Goal: Information Seeking & Learning: Learn about a topic

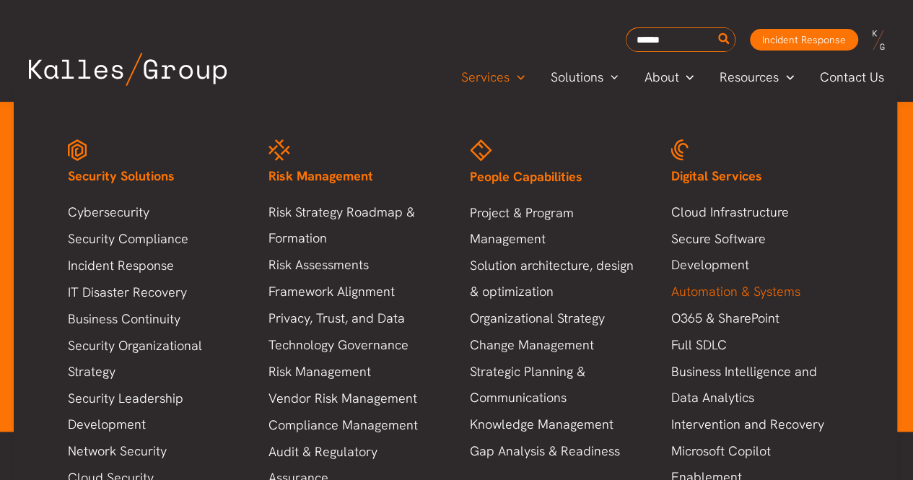
scroll to position [577, 0]
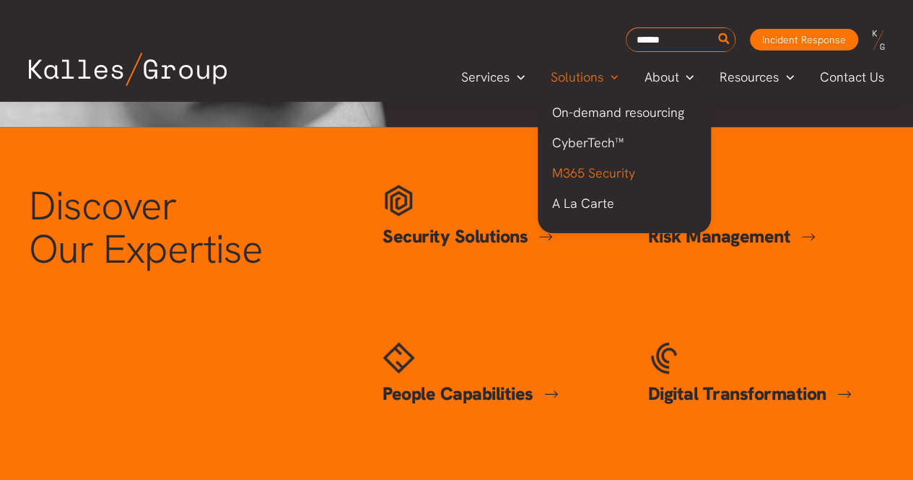
click at [584, 173] on span "M365 Security" at bounding box center [593, 172] width 83 height 17
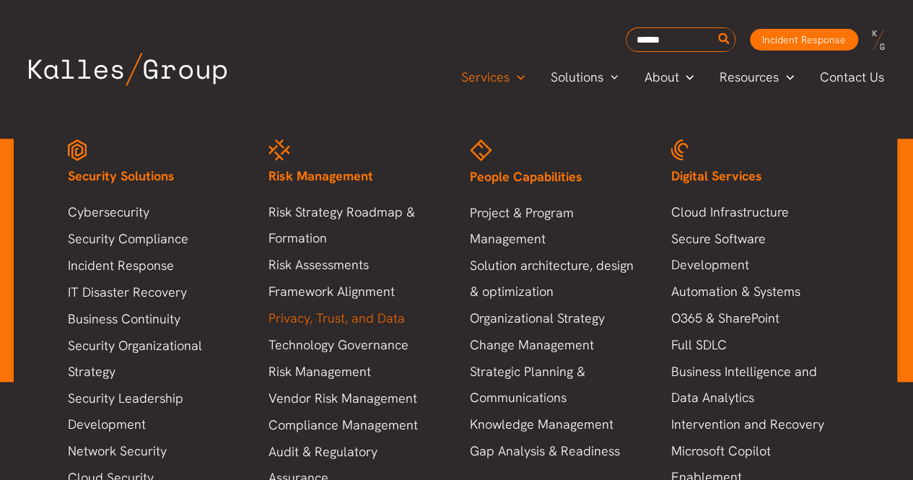
scroll to position [3481, 0]
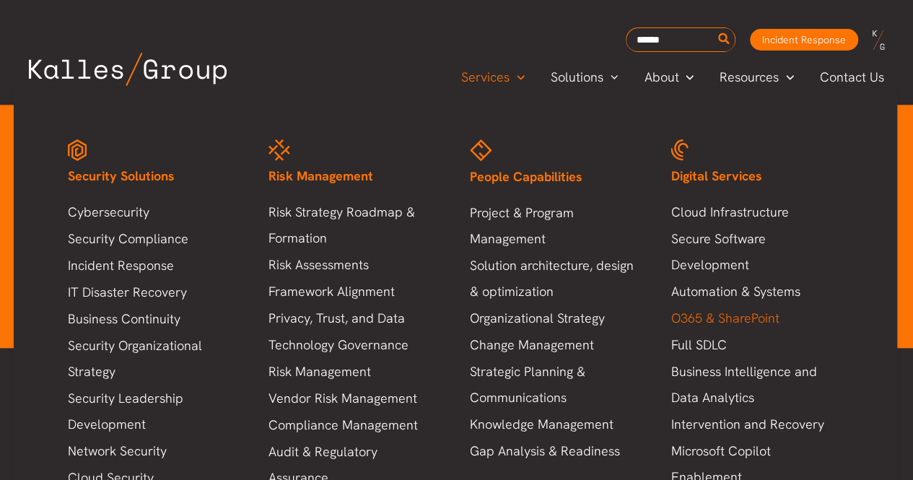
click at [747, 319] on link "O365 & SharePoint" at bounding box center [756, 318] width 172 height 26
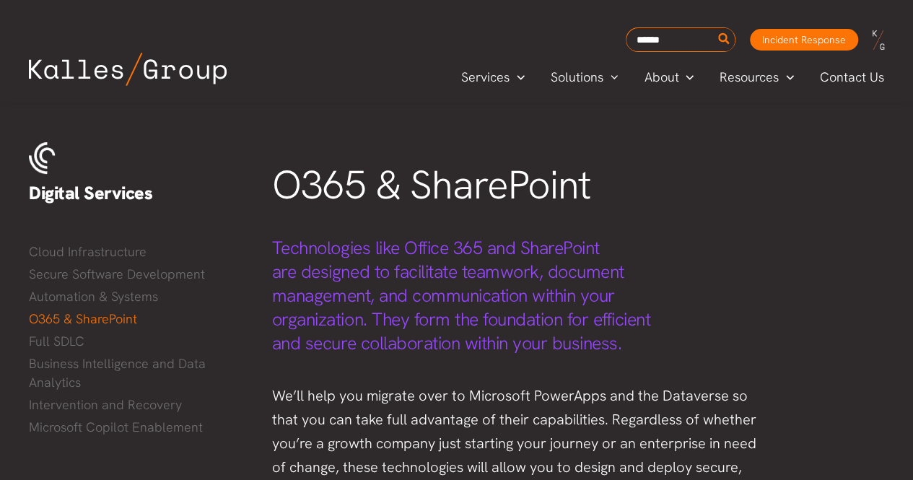
scroll to position [72, 0]
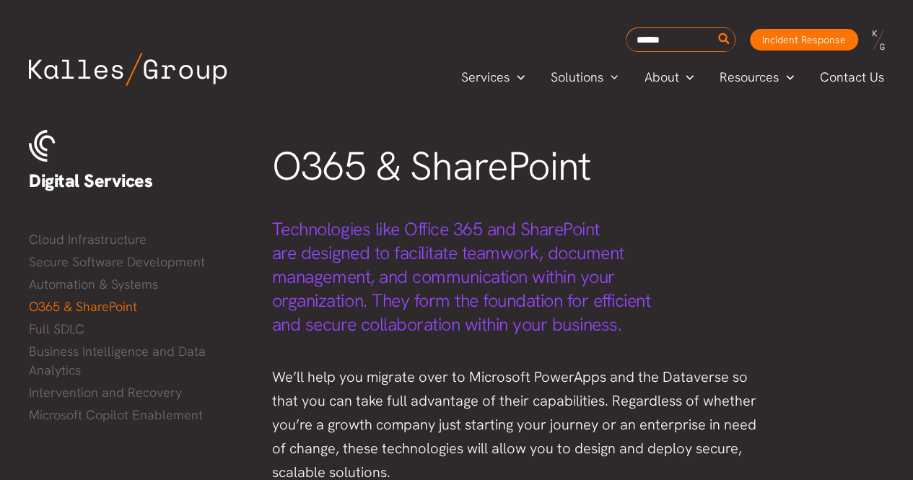
click at [377, 250] on span "Technologies like Office 365 and SharePoint are designed to facilitate teamwork…" at bounding box center [461, 276] width 378 height 119
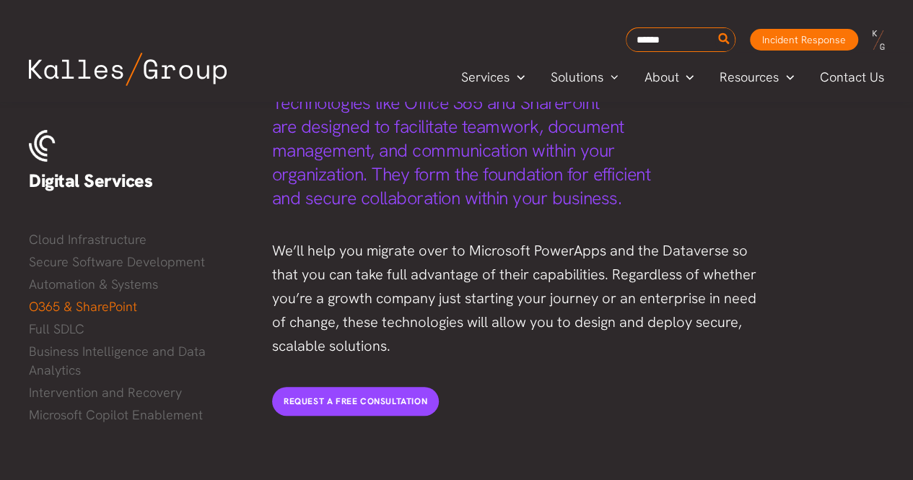
scroll to position [216, 0]
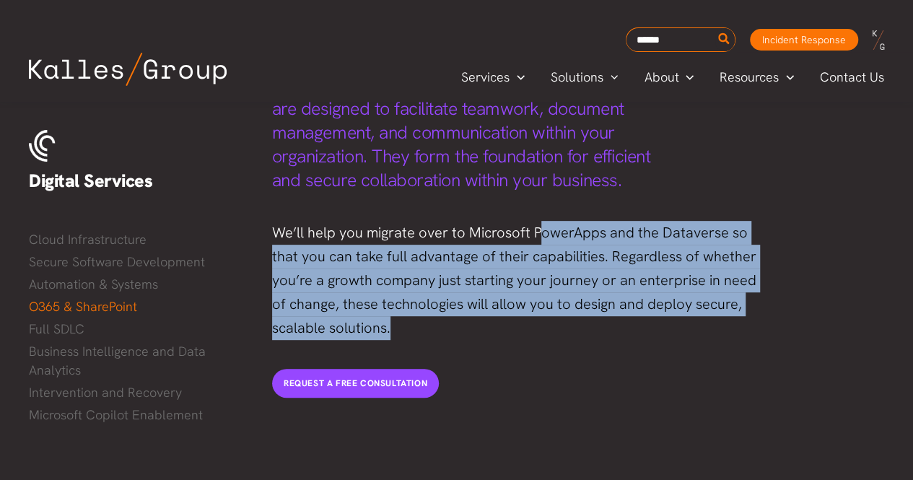
drag, startPoint x: 534, startPoint y: 236, endPoint x: 519, endPoint y: 335, distance: 100.6
click at [519, 335] on p "We’ll help you migrate over to Microsoft PowerApps and the Dataverse so that yo…" at bounding box center [518, 280] width 493 height 119
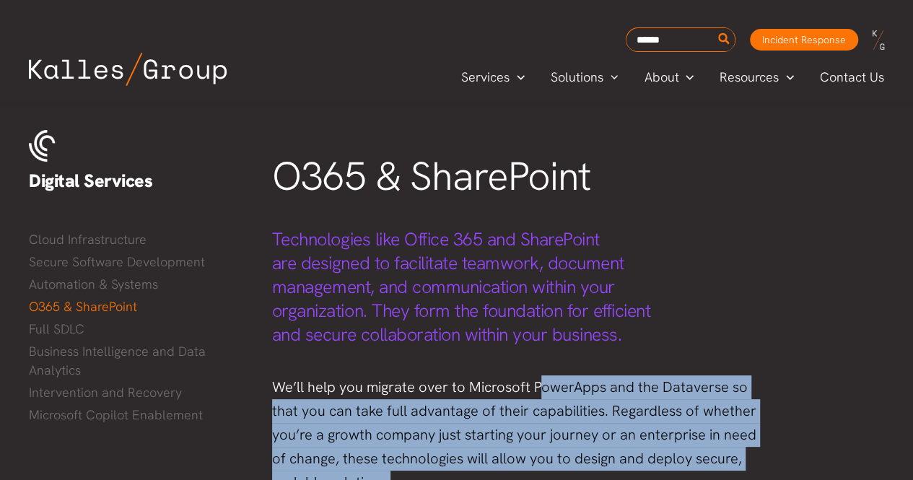
scroll to position [0, 0]
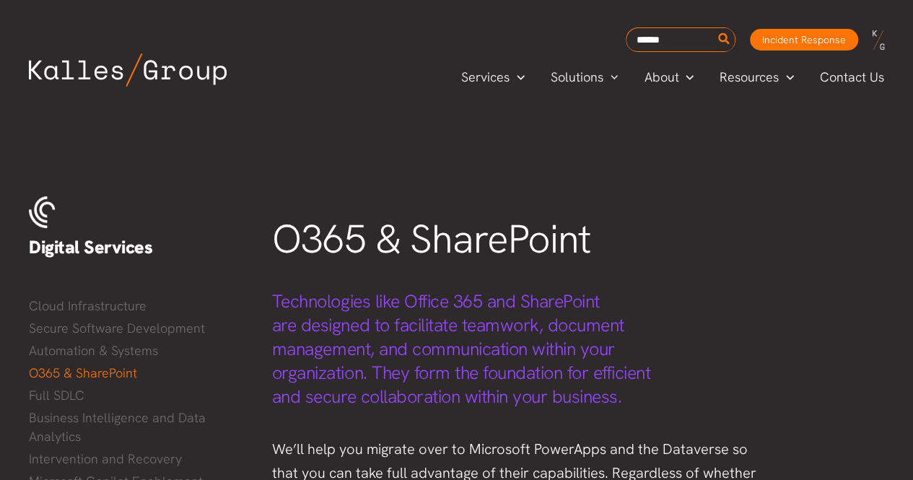
click at [337, 214] on span "O365 & SharePoint" at bounding box center [431, 239] width 318 height 52
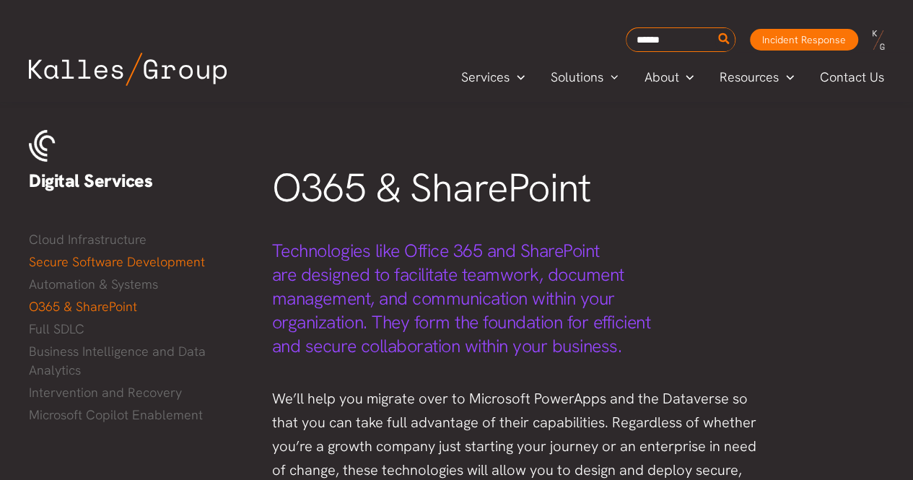
scroll to position [72, 0]
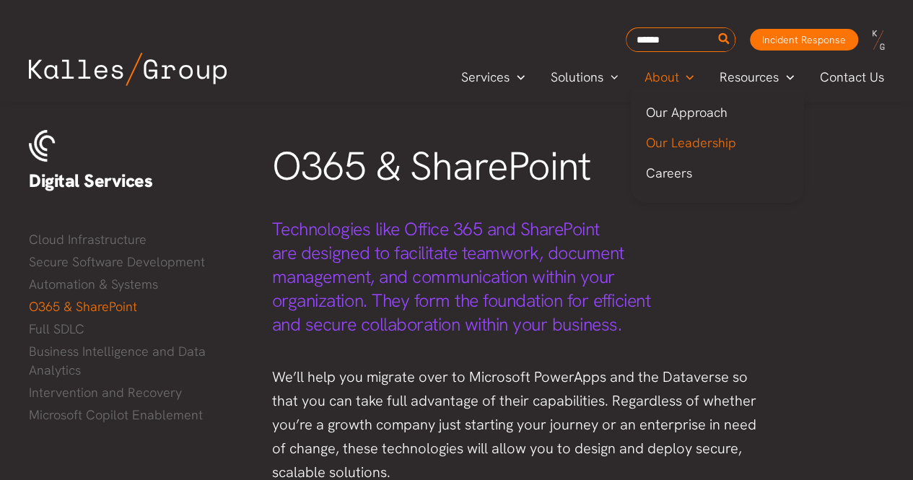
click at [691, 137] on span "Our Leadership" at bounding box center [690, 142] width 90 height 17
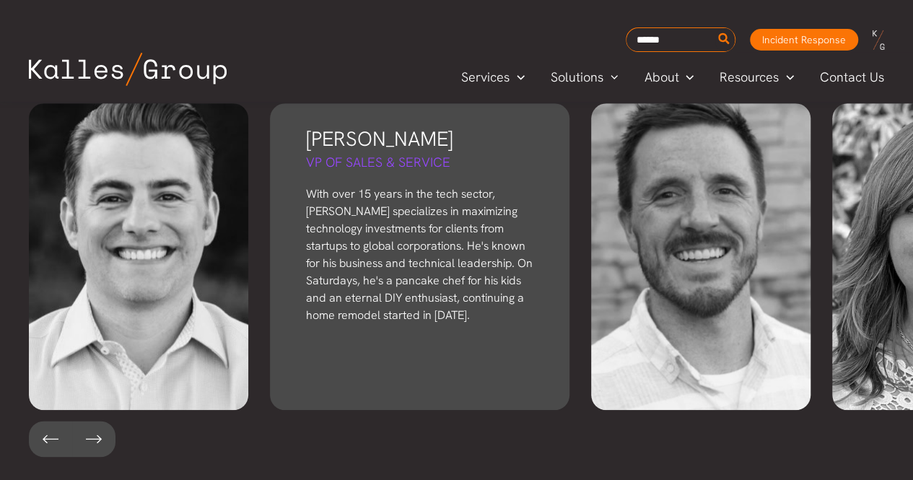
scroll to position [3370, 0]
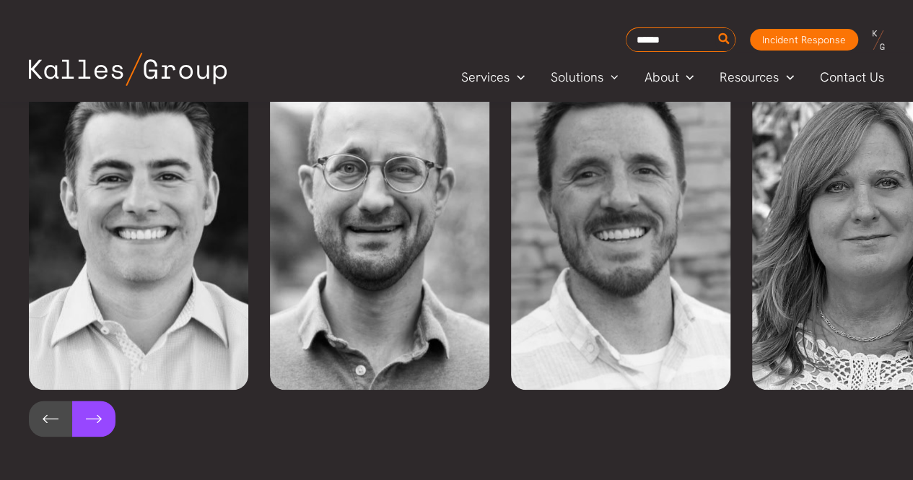
click at [94, 400] on button at bounding box center [93, 418] width 43 height 36
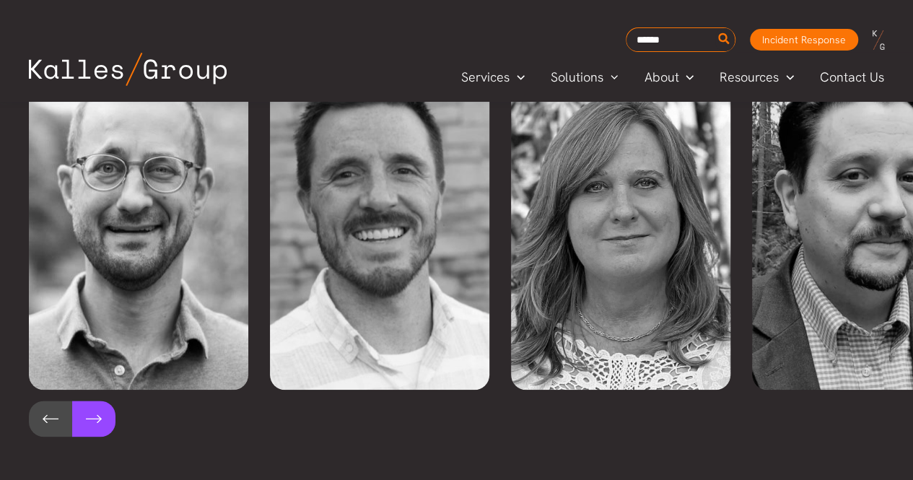
click at [94, 400] on button at bounding box center [93, 418] width 43 height 36
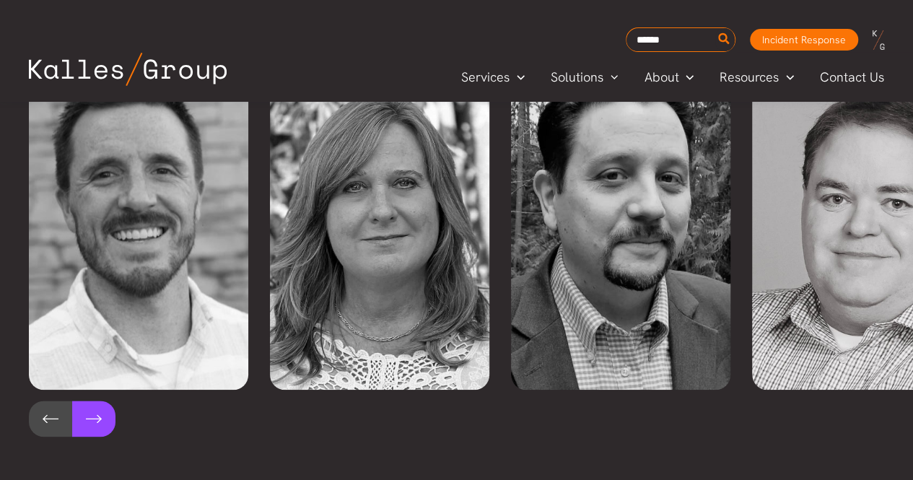
click at [94, 400] on button at bounding box center [93, 418] width 43 height 36
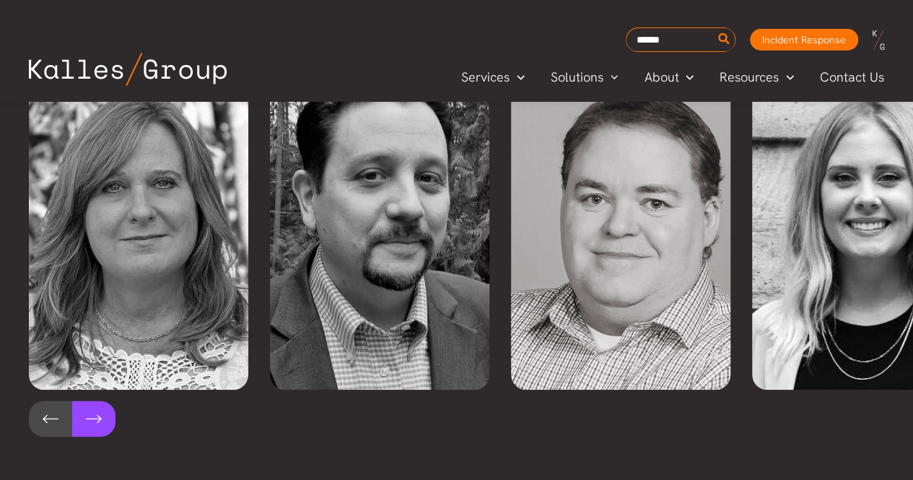
click at [94, 400] on button at bounding box center [93, 418] width 43 height 36
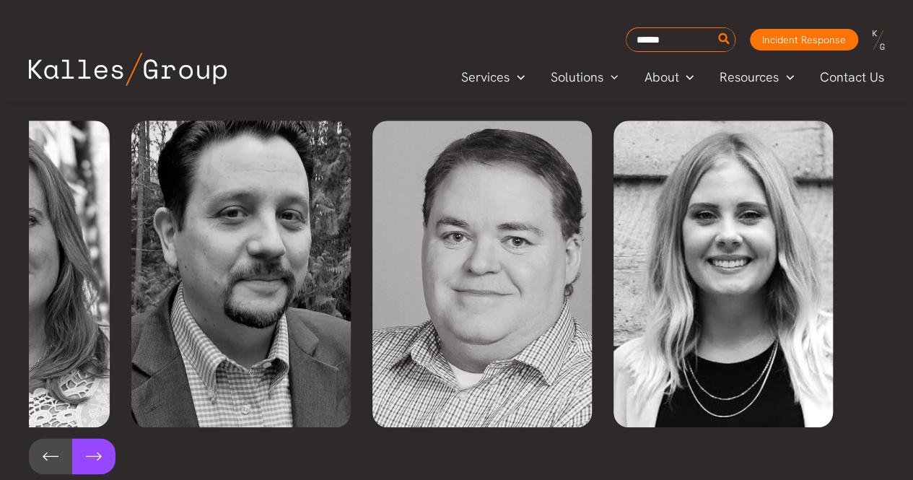
scroll to position [3354, 0]
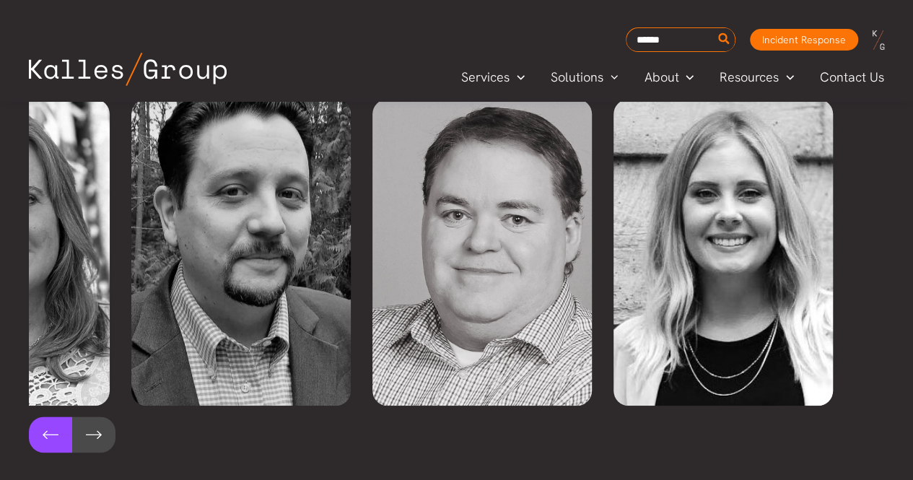
click at [58, 416] on button at bounding box center [50, 434] width 43 height 36
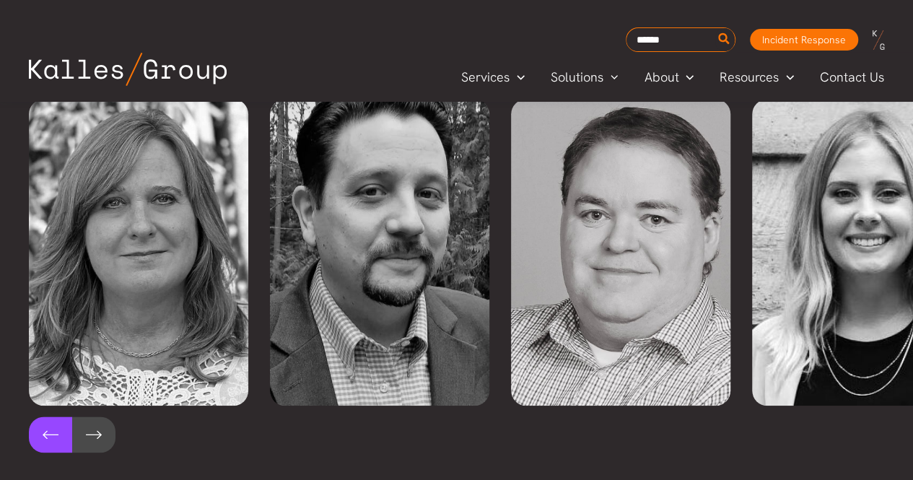
click at [58, 416] on button at bounding box center [50, 434] width 43 height 36
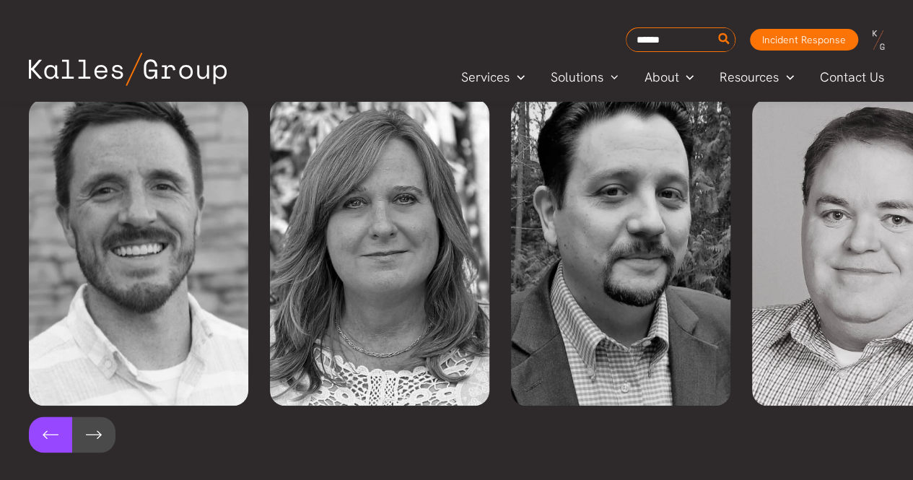
click at [58, 416] on button at bounding box center [50, 434] width 43 height 36
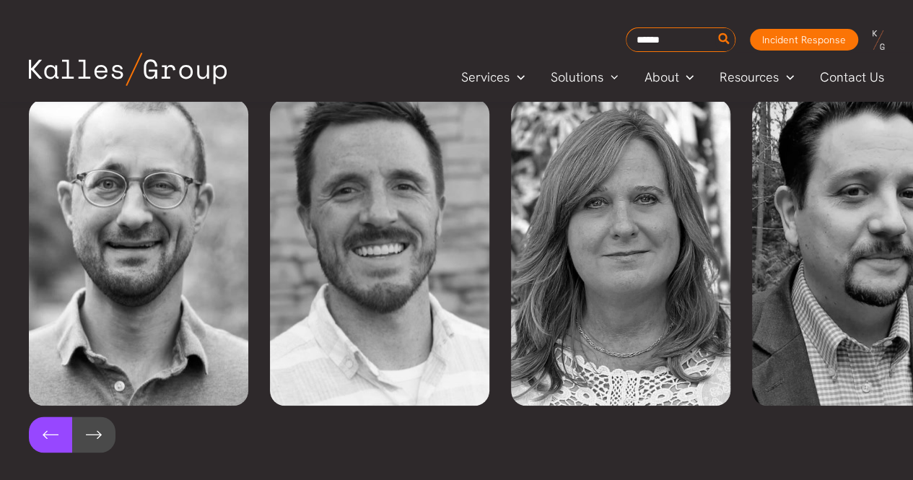
click at [58, 416] on button at bounding box center [50, 434] width 43 height 36
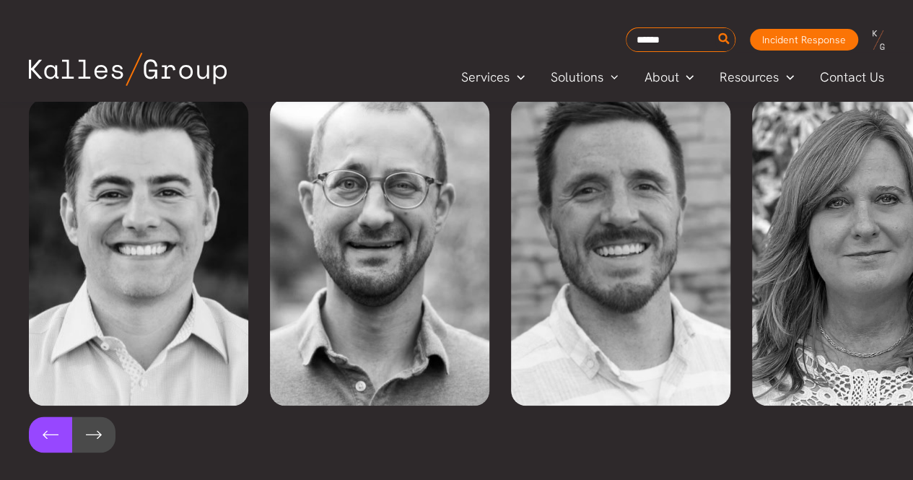
scroll to position [0, 0]
